Goal: Information Seeking & Learning: Find contact information

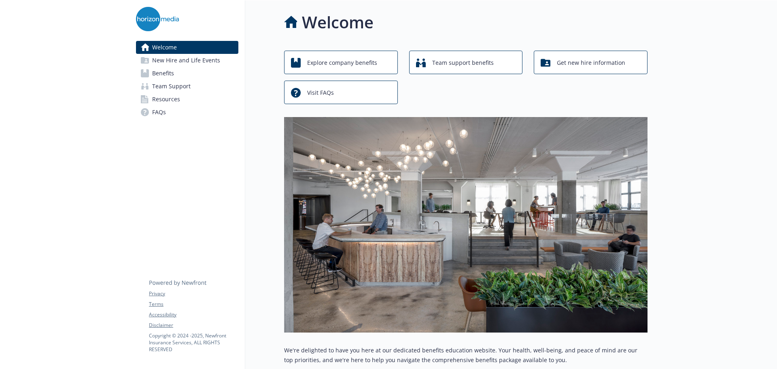
click at [173, 77] on span "Benefits" at bounding box center [163, 73] width 22 height 13
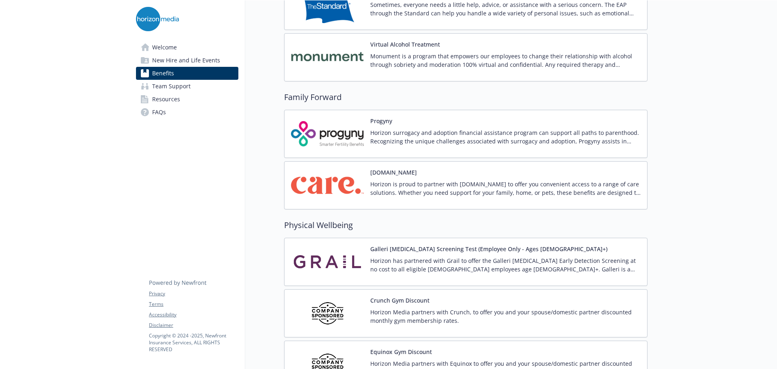
click at [318, 181] on img at bounding box center [327, 185] width 73 height 34
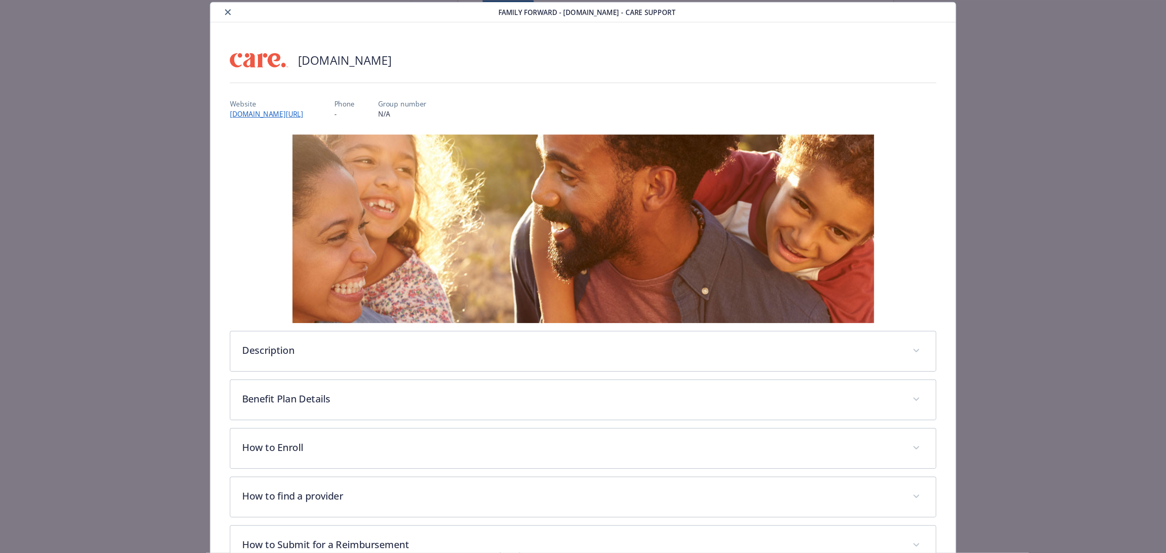
scroll to position [24, 0]
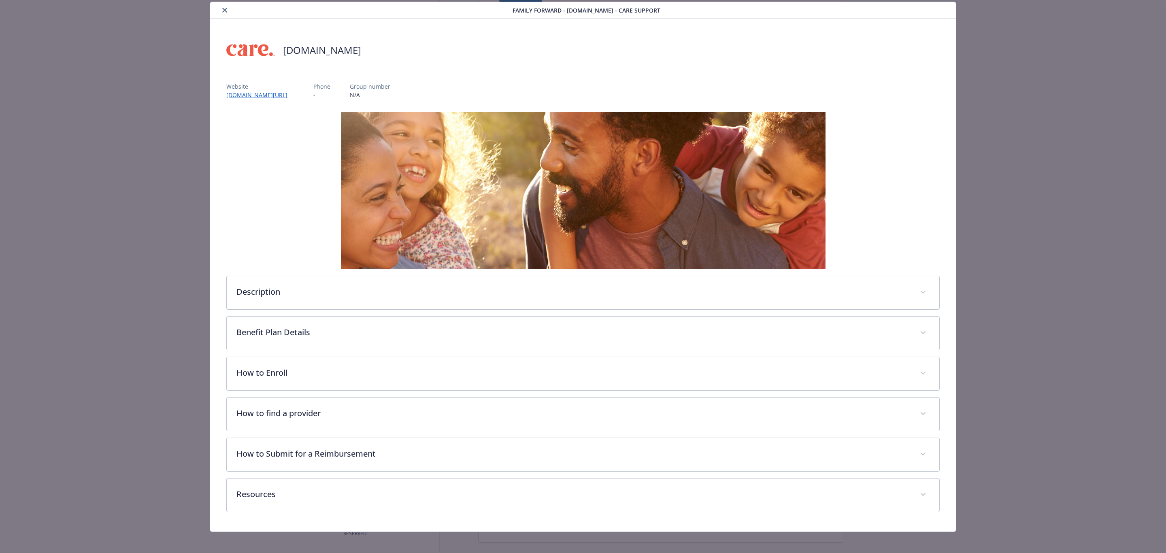
click at [314, 91] on div "Website [DOMAIN_NAME][URL] Phone - Group number N/A" at bounding box center [582, 87] width 713 height 23
drag, startPoint x: 312, startPoint y: 95, endPoint x: 226, endPoint y: 95, distance: 86.2
click at [226, 95] on div "Website [DOMAIN_NAME][URL] Phone - Group number N/A" at bounding box center [582, 87] width 713 height 23
copy link "[DOMAIN_NAME][URL]"
